Goal: Use online tool/utility: Utilize a website feature to perform a specific function

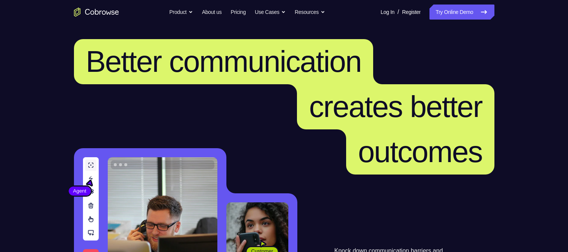
click at [458, 5] on link "Try Online Demo" at bounding box center [462, 12] width 65 height 15
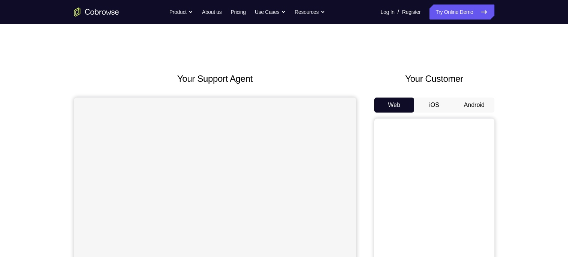
click at [465, 109] on button "Android" at bounding box center [474, 105] width 40 height 15
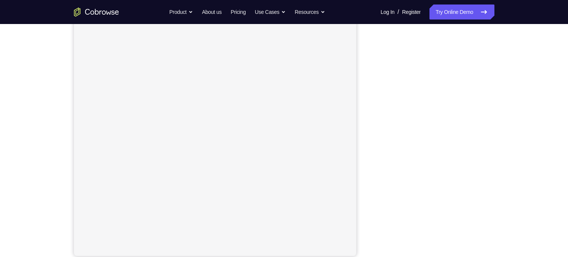
scroll to position [94, 0]
